Goal: Register for event/course

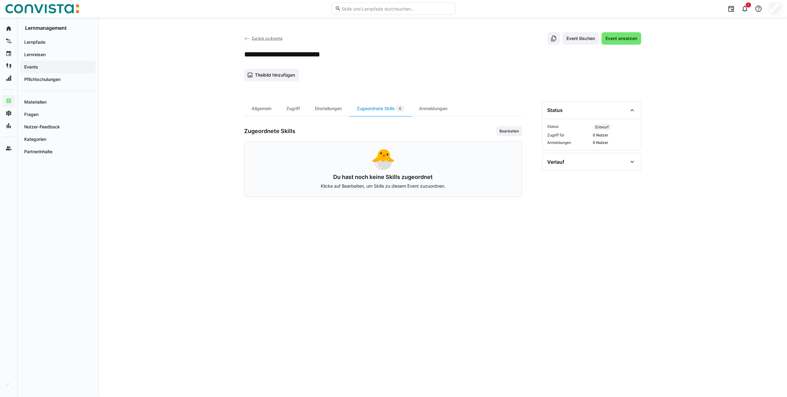
click at [0, 0] on app-navigation-label "Events" at bounding box center [0, 0] width 0 height 0
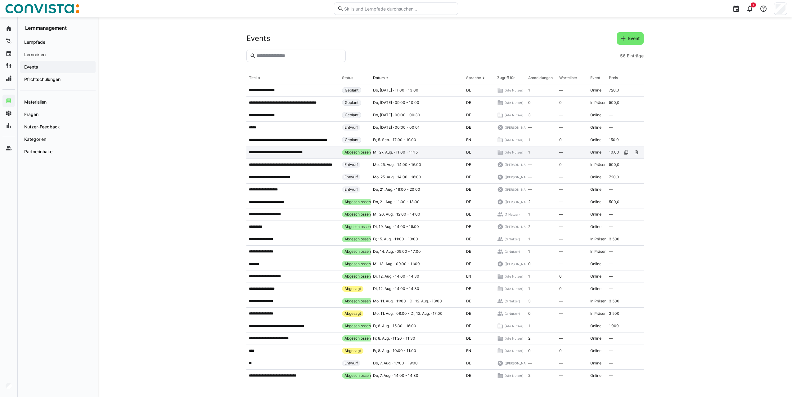
click at [294, 152] on p "**********" at bounding box center [282, 152] width 67 height 5
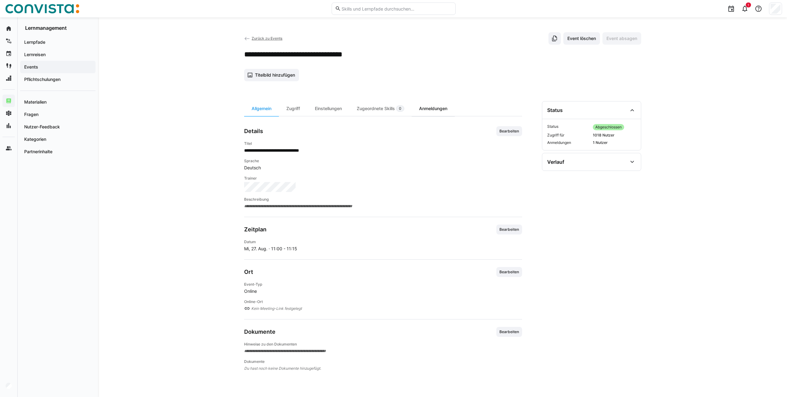
click at [429, 110] on div "Anmeldungen" at bounding box center [433, 108] width 43 height 15
